Goal: Information Seeking & Learning: Learn about a topic

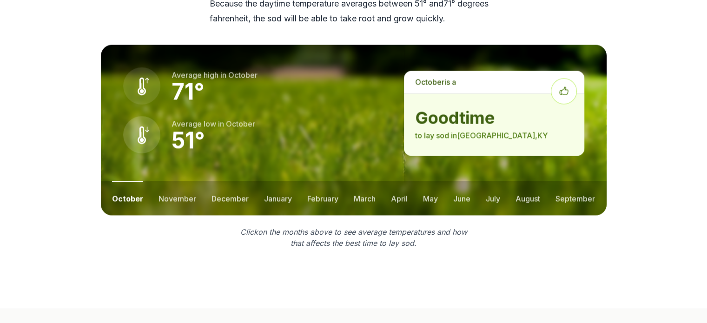
scroll to position [1349, 0]
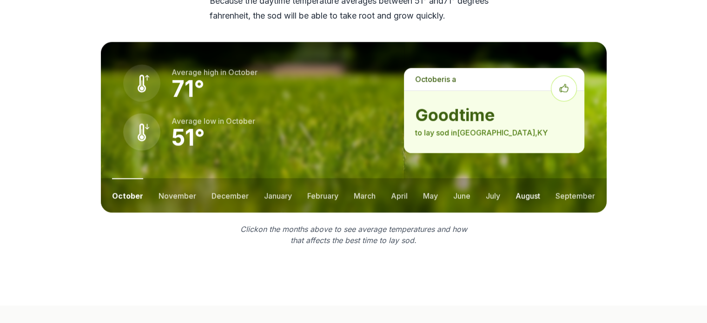
click at [532, 178] on button "august" at bounding box center [528, 195] width 25 height 34
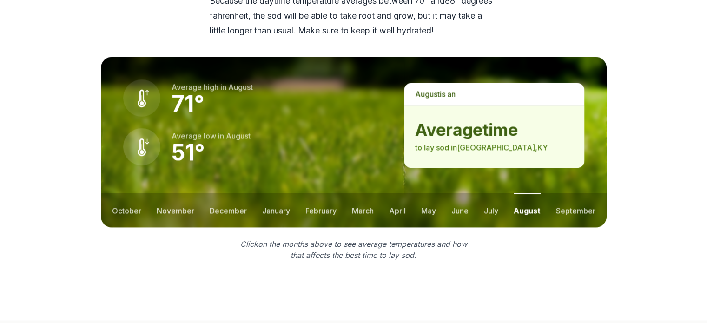
scroll to position [1363, 0]
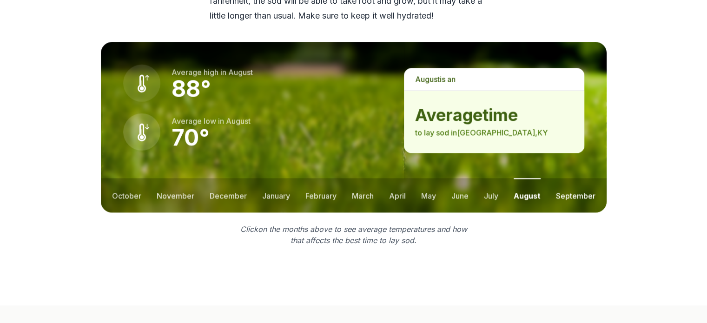
click at [564, 178] on button "september" at bounding box center [576, 195] width 40 height 34
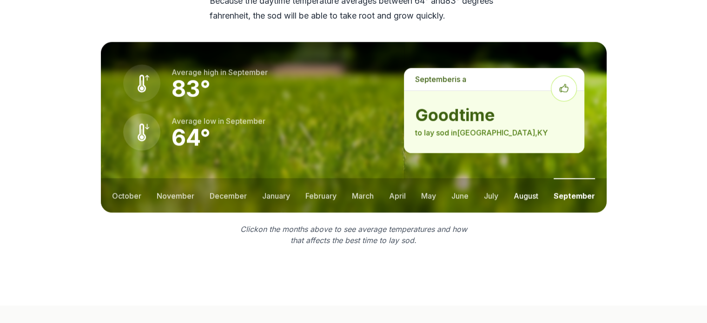
click at [525, 178] on button "august" at bounding box center [526, 195] width 25 height 34
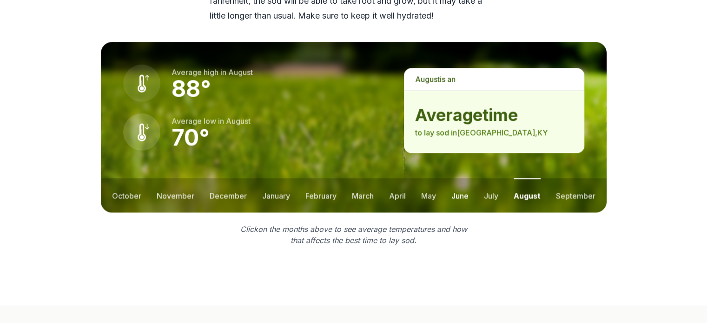
click at [461, 178] on button "june" at bounding box center [460, 195] width 17 height 34
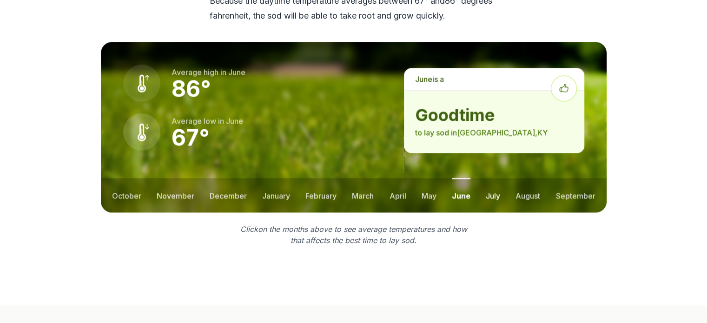
click at [495, 178] on button "july" at bounding box center [493, 195] width 14 height 34
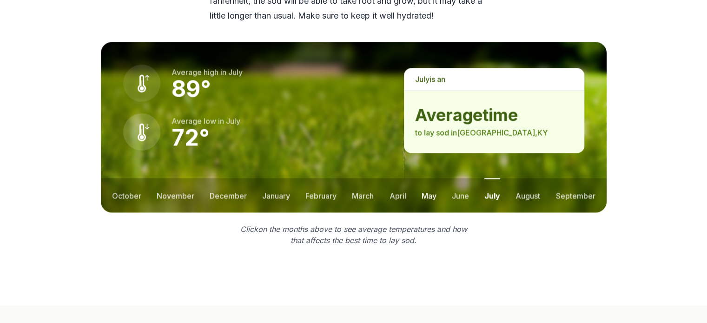
click at [426, 178] on button "may" at bounding box center [429, 195] width 15 height 34
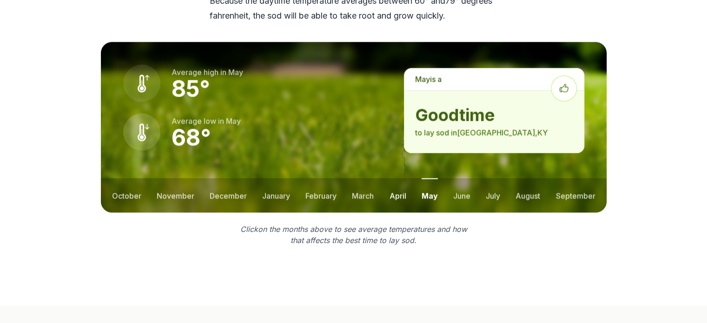
click at [397, 178] on button "april" at bounding box center [398, 195] width 17 height 34
click at [212, 178] on button "december" at bounding box center [228, 195] width 37 height 34
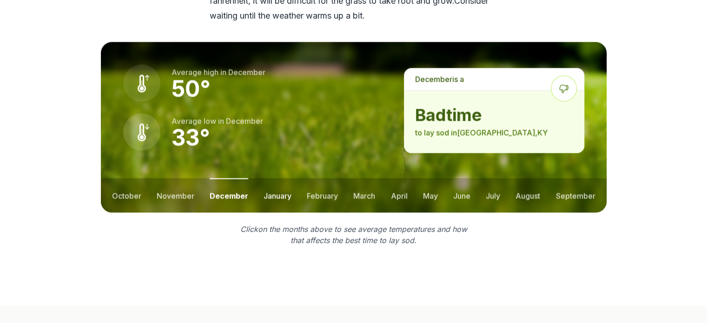
click at [281, 178] on button "january" at bounding box center [278, 195] width 28 height 34
click at [330, 178] on button "february" at bounding box center [323, 195] width 31 height 34
click at [366, 178] on button "march" at bounding box center [365, 195] width 22 height 34
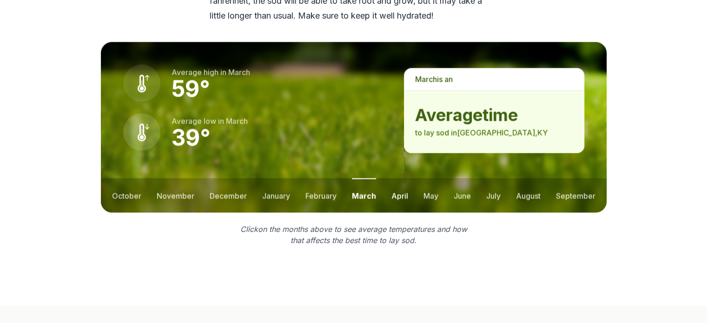
click at [406, 178] on button "april" at bounding box center [400, 195] width 17 height 34
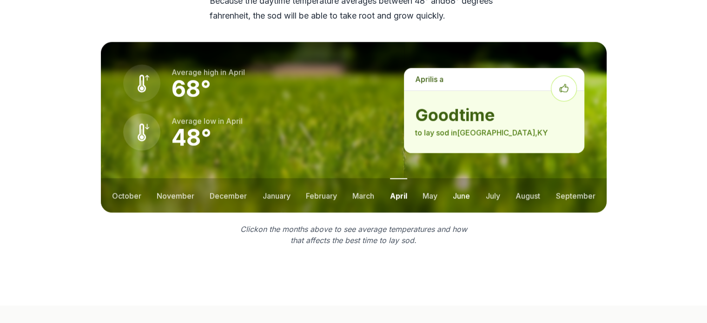
click at [456, 178] on button "june" at bounding box center [461, 195] width 17 height 34
click at [432, 178] on button "may" at bounding box center [429, 195] width 15 height 34
drag, startPoint x: 132, startPoint y: 167, endPoint x: 179, endPoint y: 167, distance: 47.0
click at [132, 178] on button "october" at bounding box center [126, 195] width 29 height 34
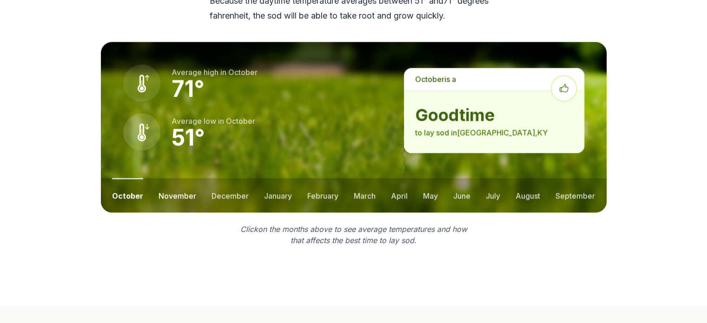
click at [182, 178] on button "november" at bounding box center [178, 195] width 38 height 34
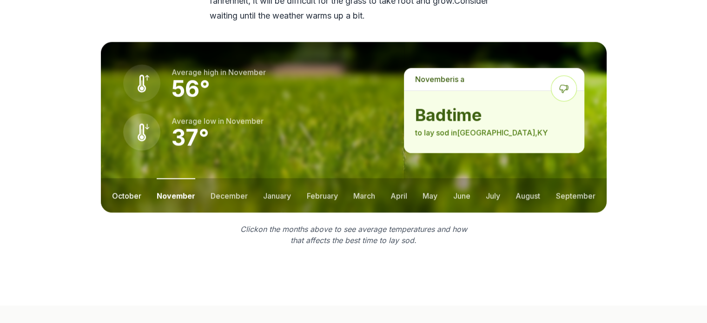
click at [121, 178] on button "october" at bounding box center [126, 195] width 29 height 34
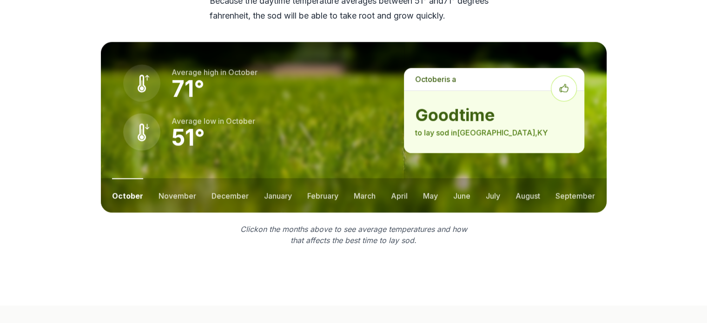
click at [154, 178] on ul "october november december january february march april may june july august sep…" at bounding box center [354, 195] width 506 height 34
click at [182, 178] on button "november" at bounding box center [178, 195] width 38 height 34
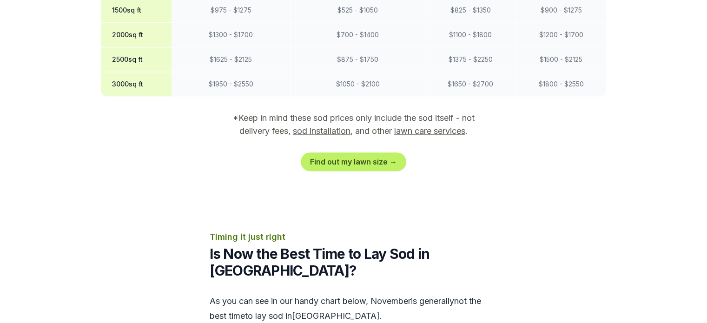
scroll to position [991, 0]
